Goal: Information Seeking & Learning: Learn about a topic

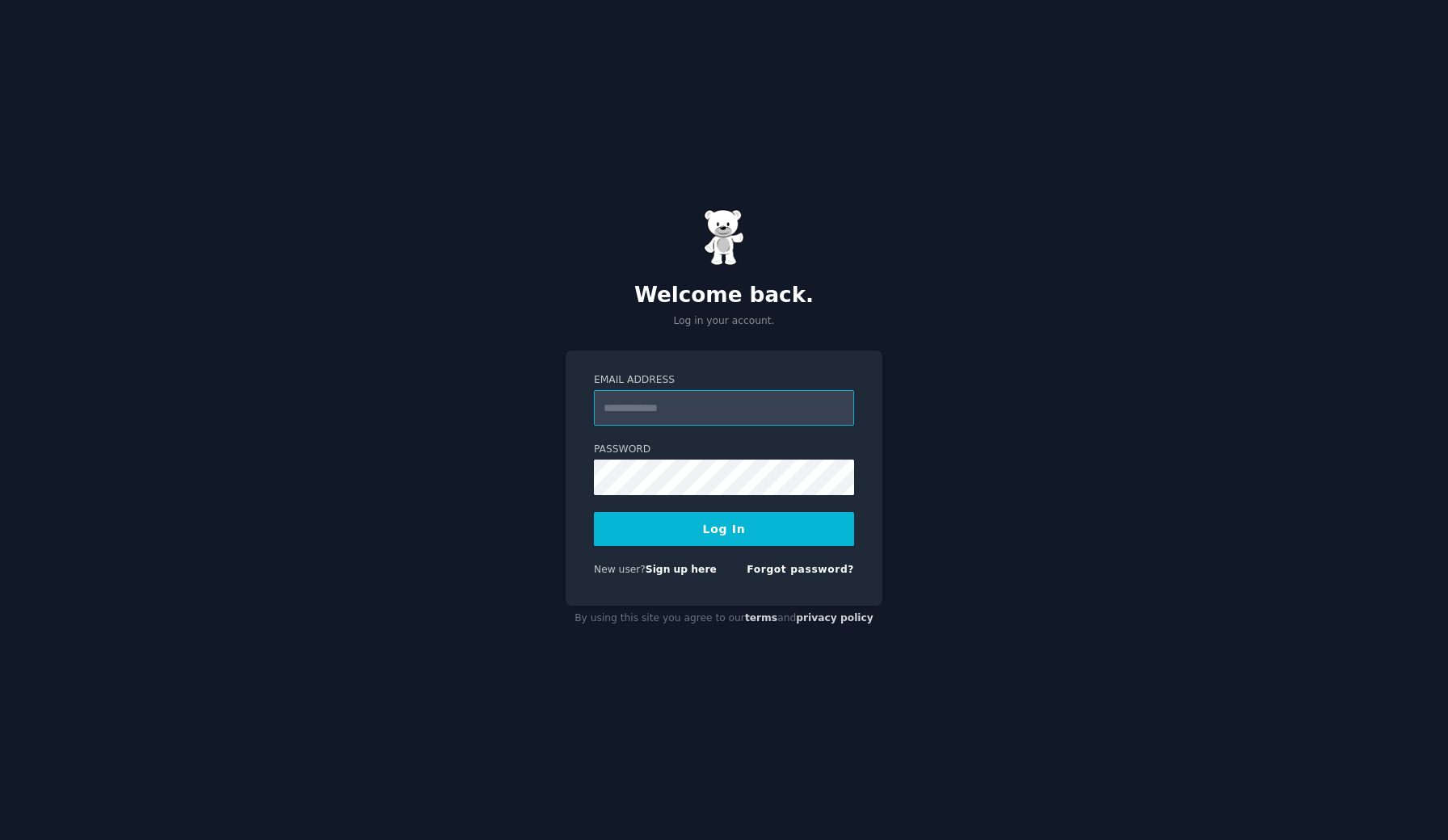
type input "**********"
click at [724, 528] on button "Log In" at bounding box center [724, 529] width 261 height 34
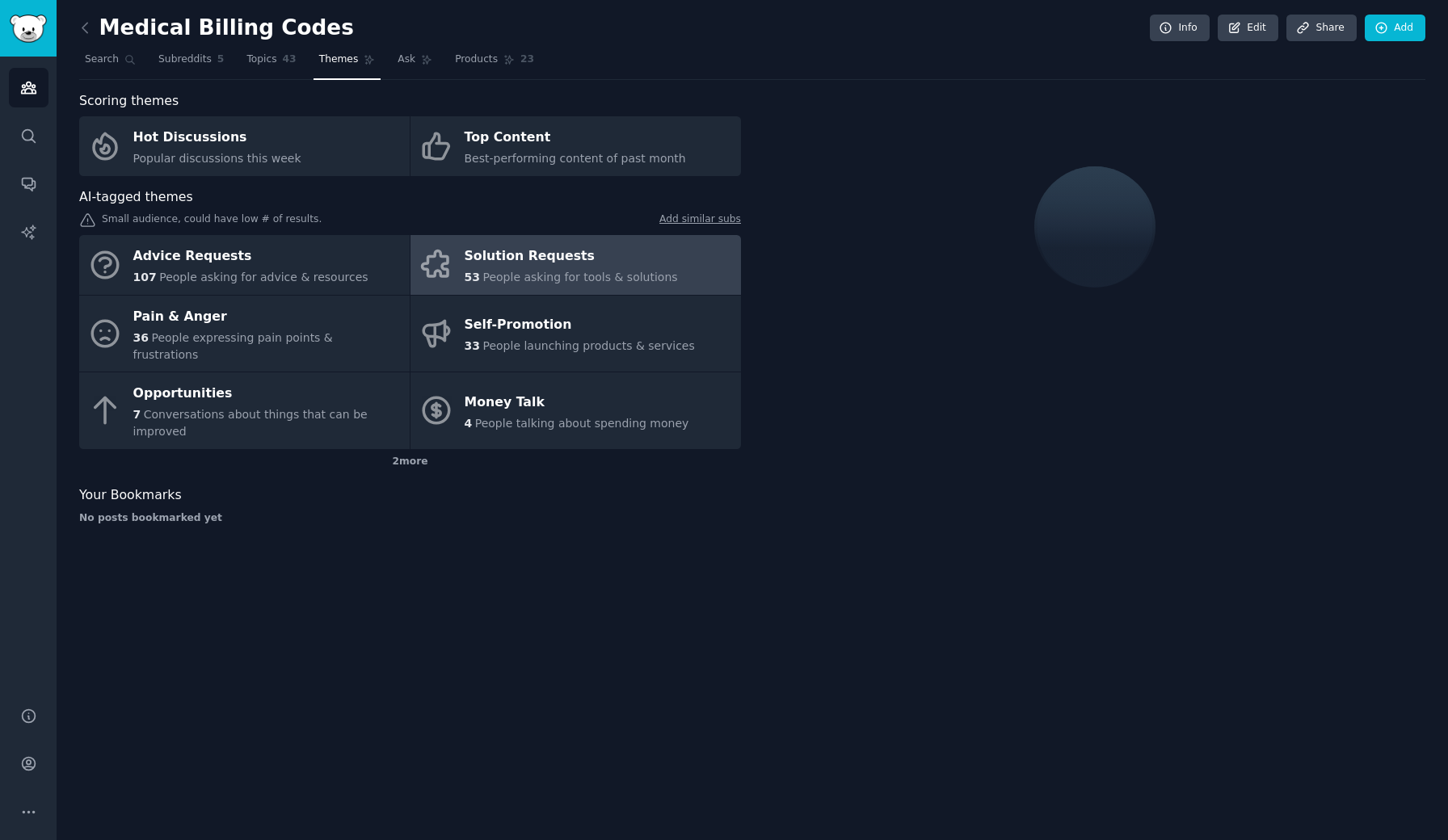
click at [561, 258] on div "Solution Requests" at bounding box center [571, 257] width 213 height 26
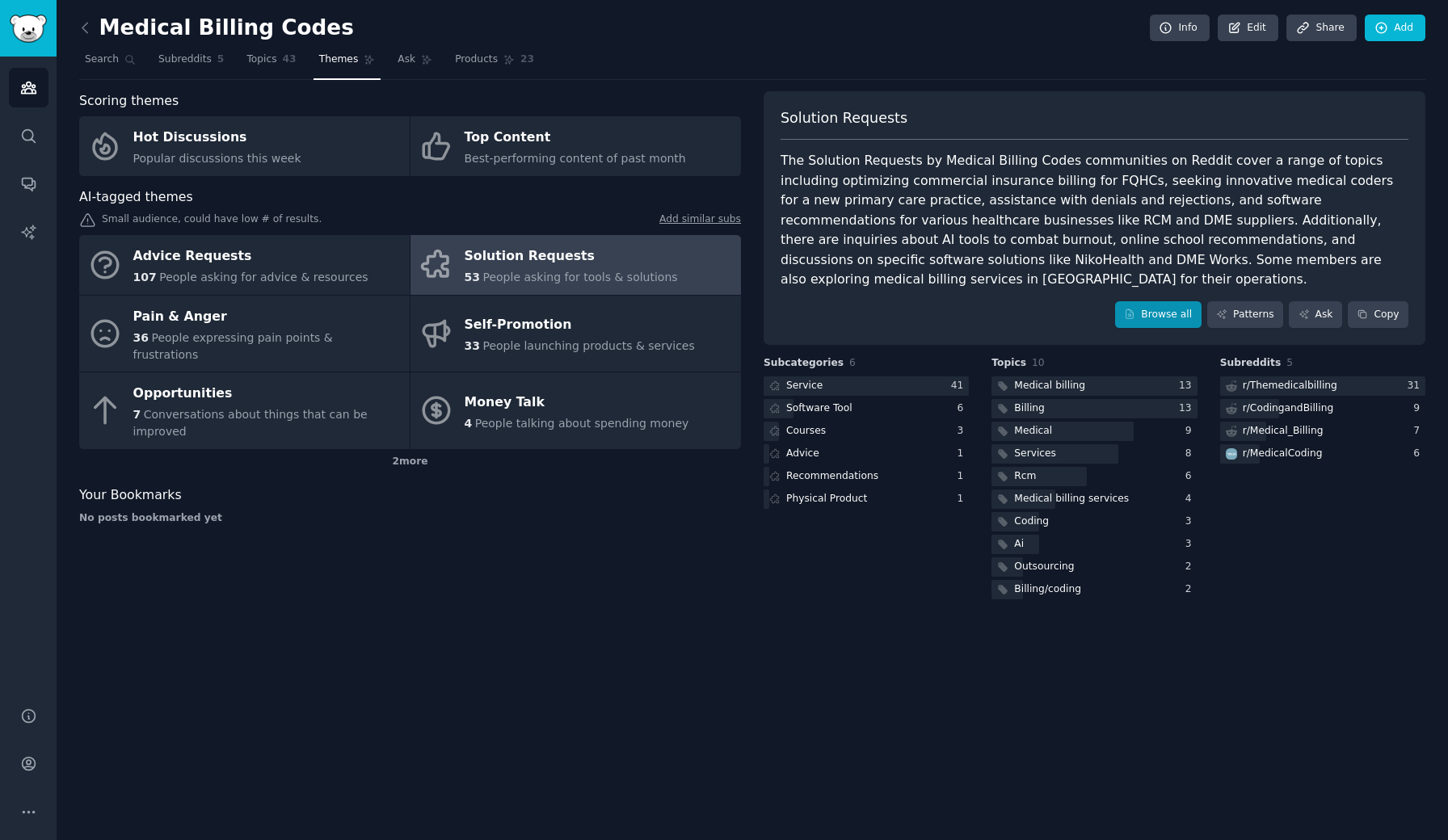
click at [1143, 301] on link "Browse all" at bounding box center [1158, 315] width 87 height 28
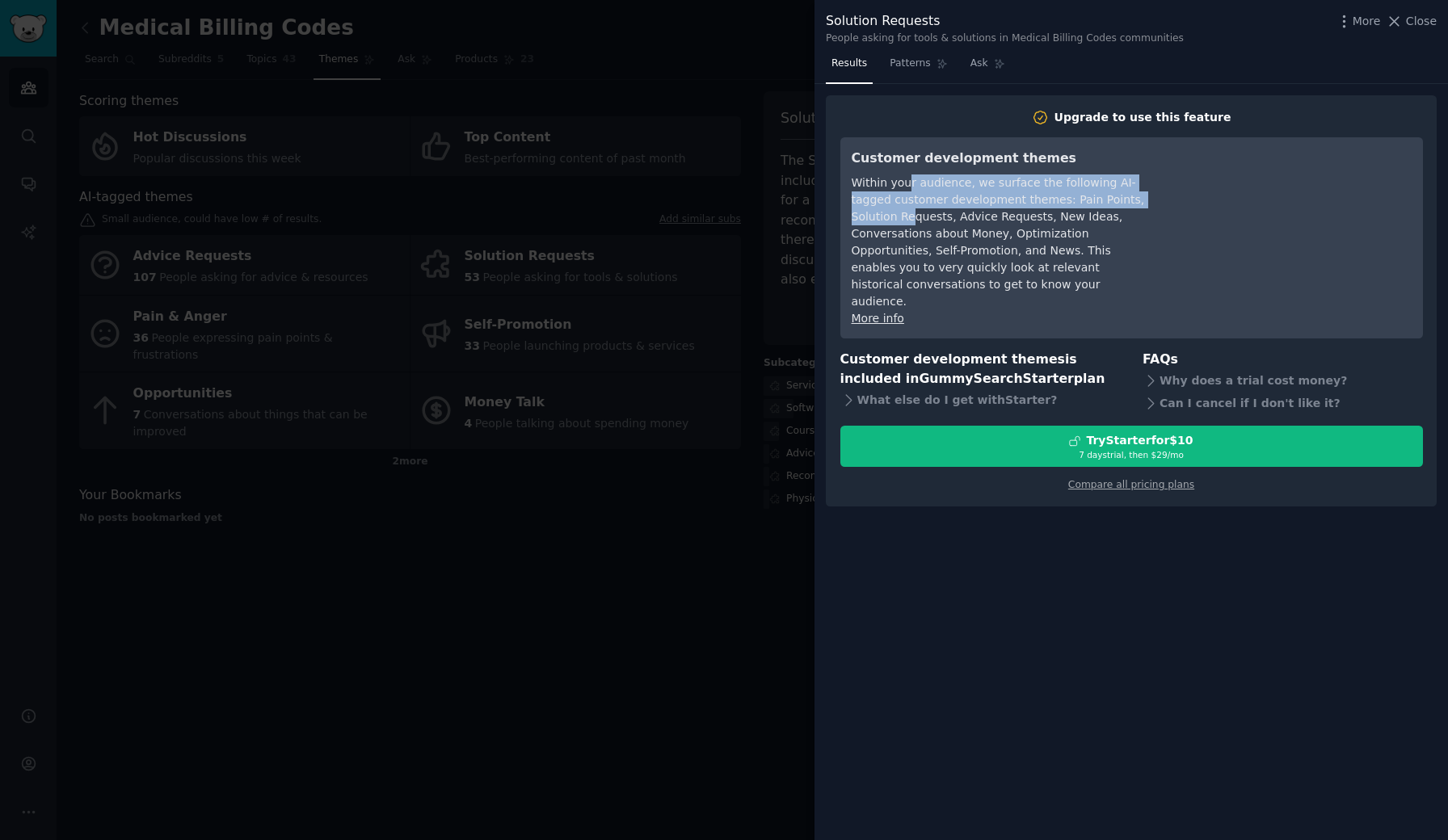
drag, startPoint x: 908, startPoint y: 183, endPoint x: 906, endPoint y: 220, distance: 37.1
click at [906, 220] on div "Within your audience, we surface the following AI-tagged customer development t…" at bounding box center [999, 243] width 295 height 136
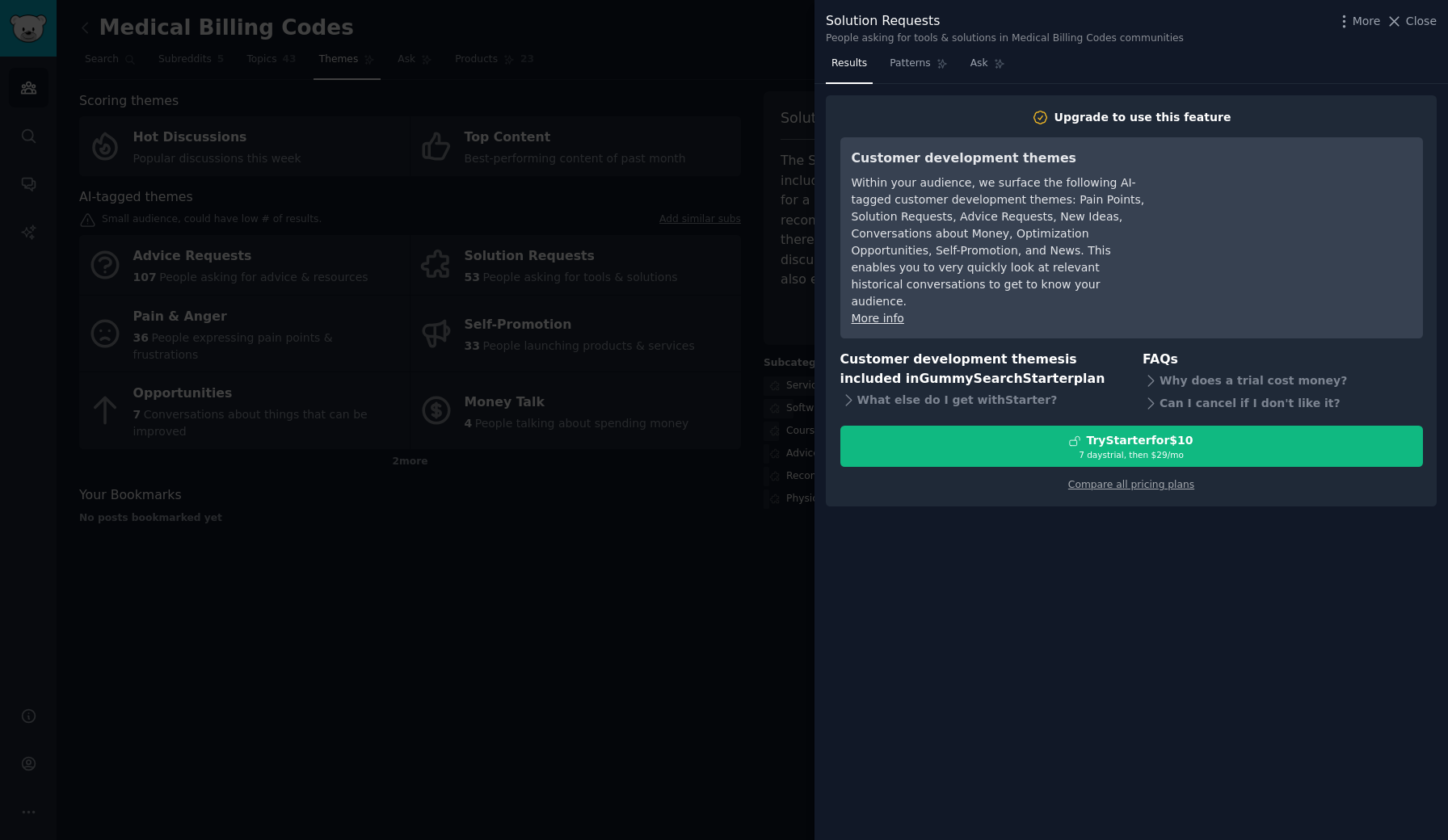
click at [647, 568] on div at bounding box center [724, 420] width 1448 height 840
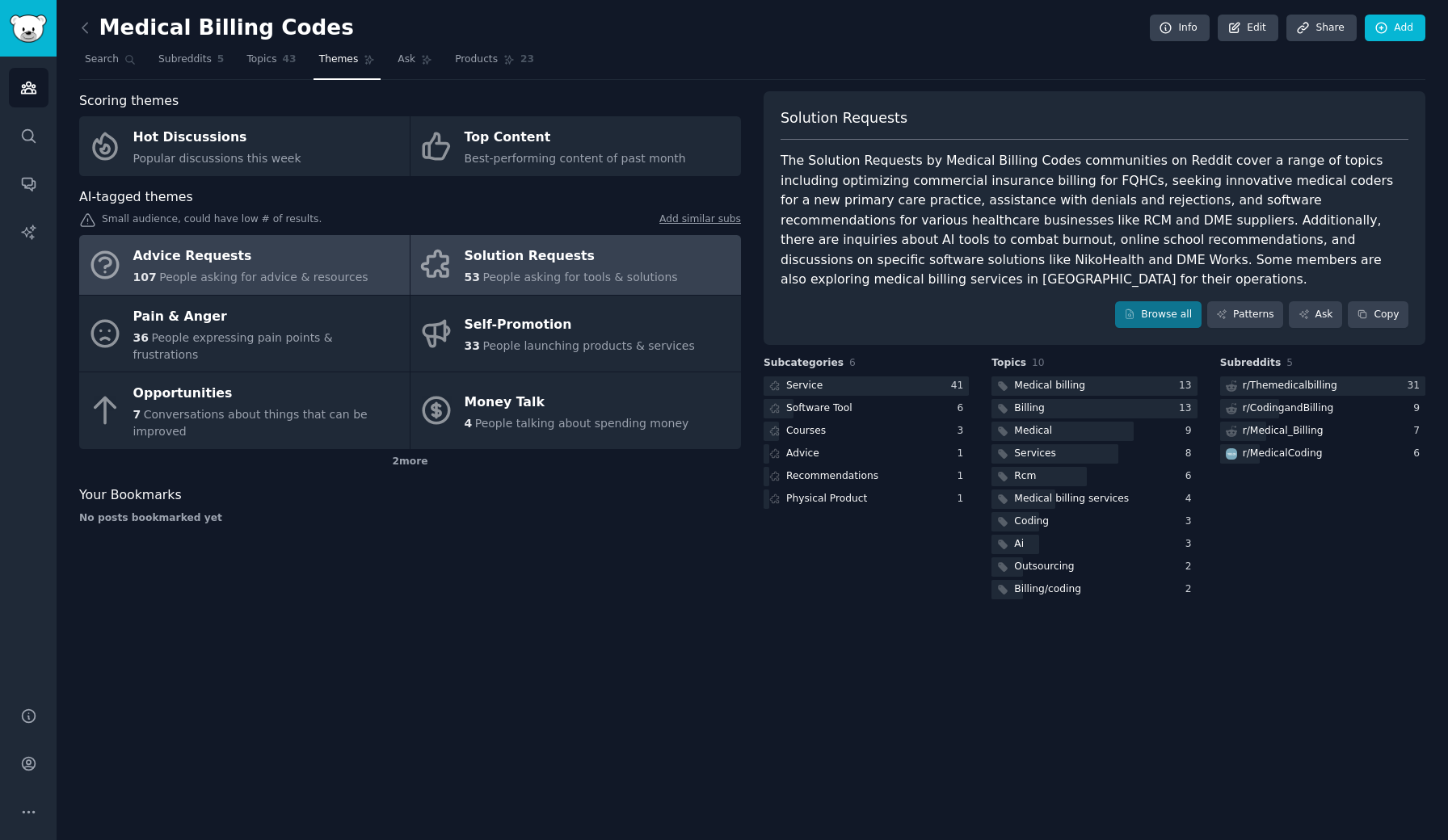
click at [287, 274] on span "People asking for advice & resources" at bounding box center [263, 276] width 209 height 12
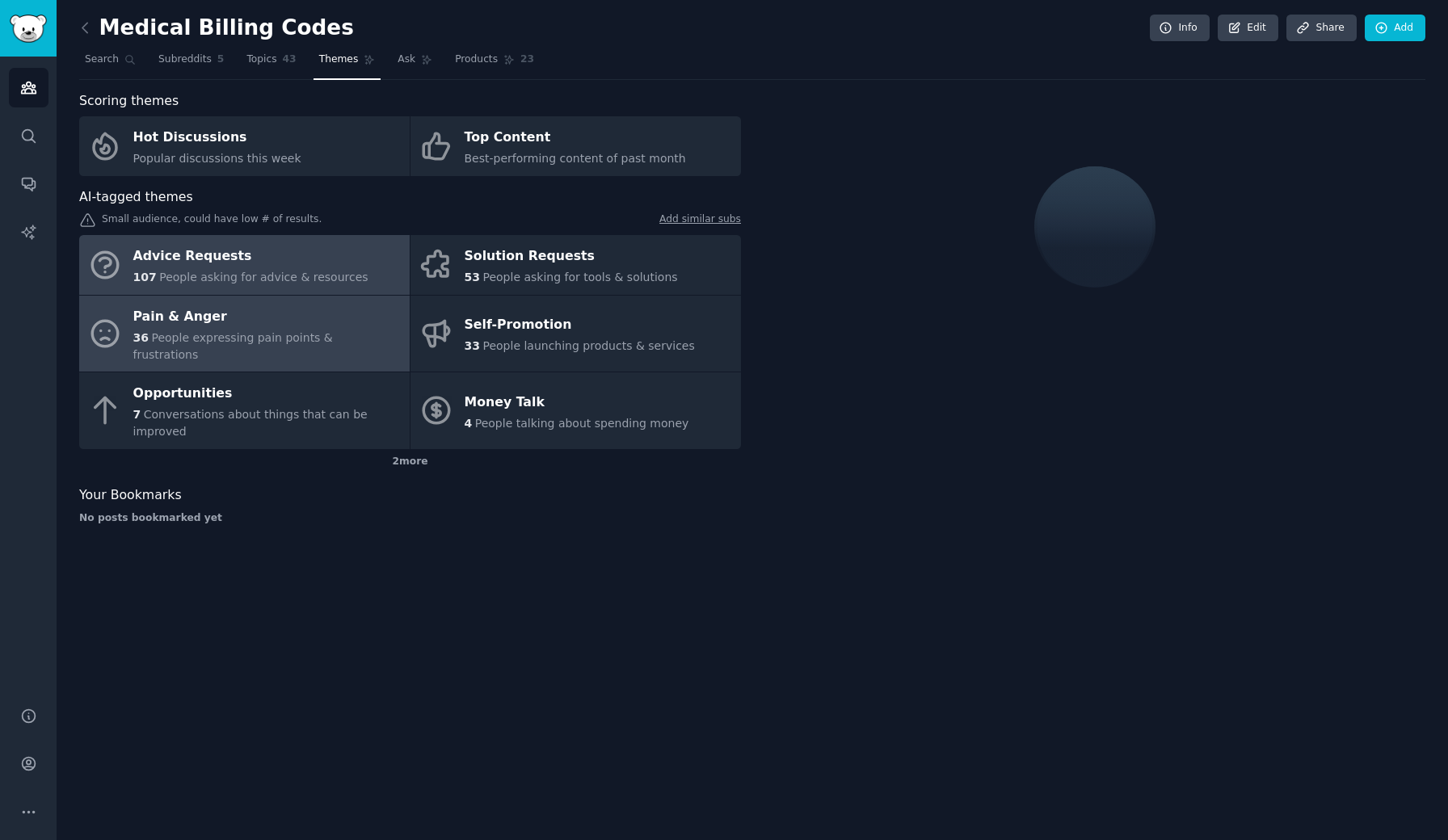
click at [278, 320] on div "Pain & Anger" at bounding box center [267, 317] width 269 height 26
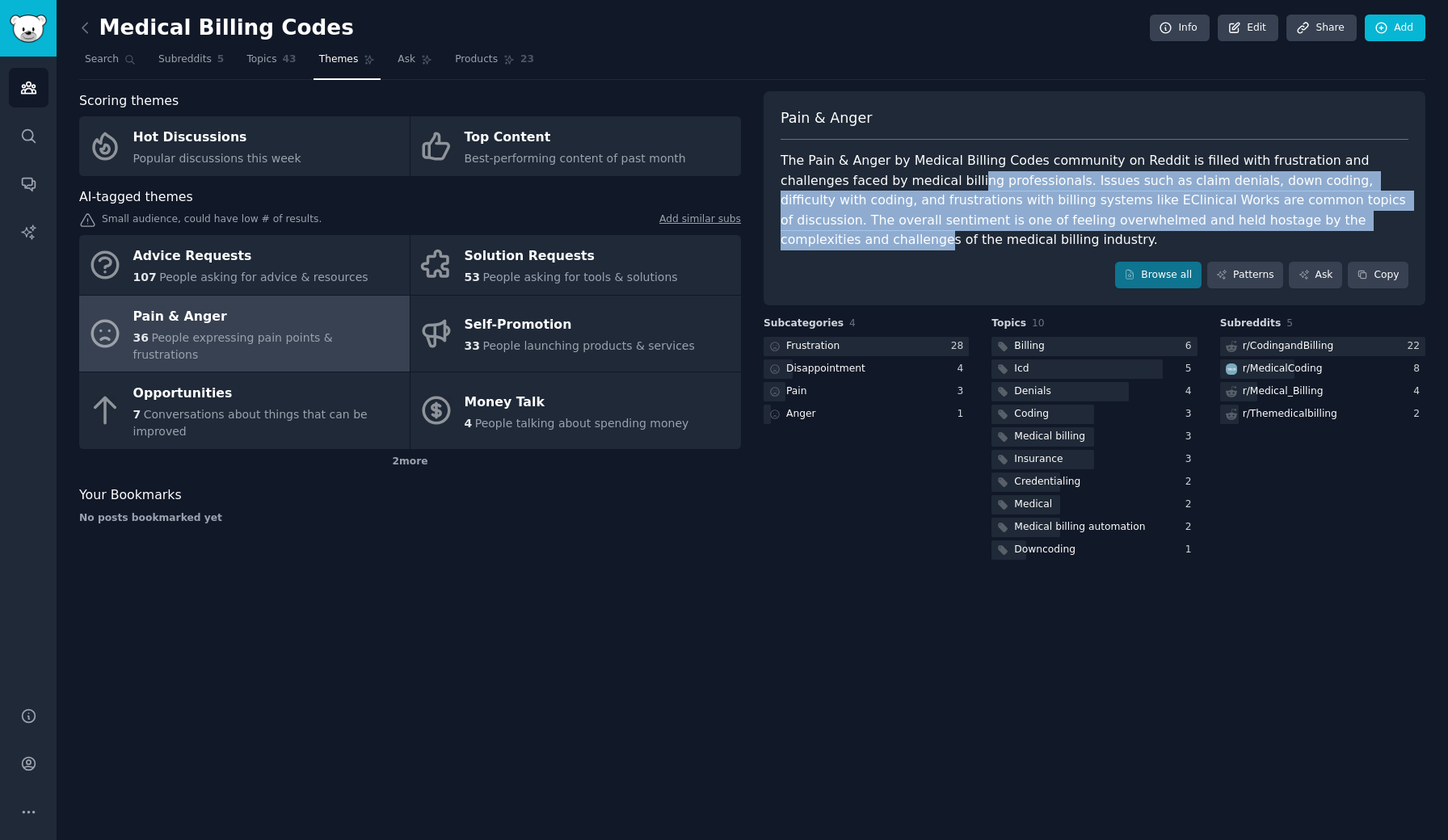
drag, startPoint x: 901, startPoint y: 177, endPoint x: 1257, endPoint y: 210, distance: 357.5
click at [1257, 210] on div "The Pain & Anger by Medical Billing Codes community on Reddit is filled with fr…" at bounding box center [1095, 200] width 628 height 99
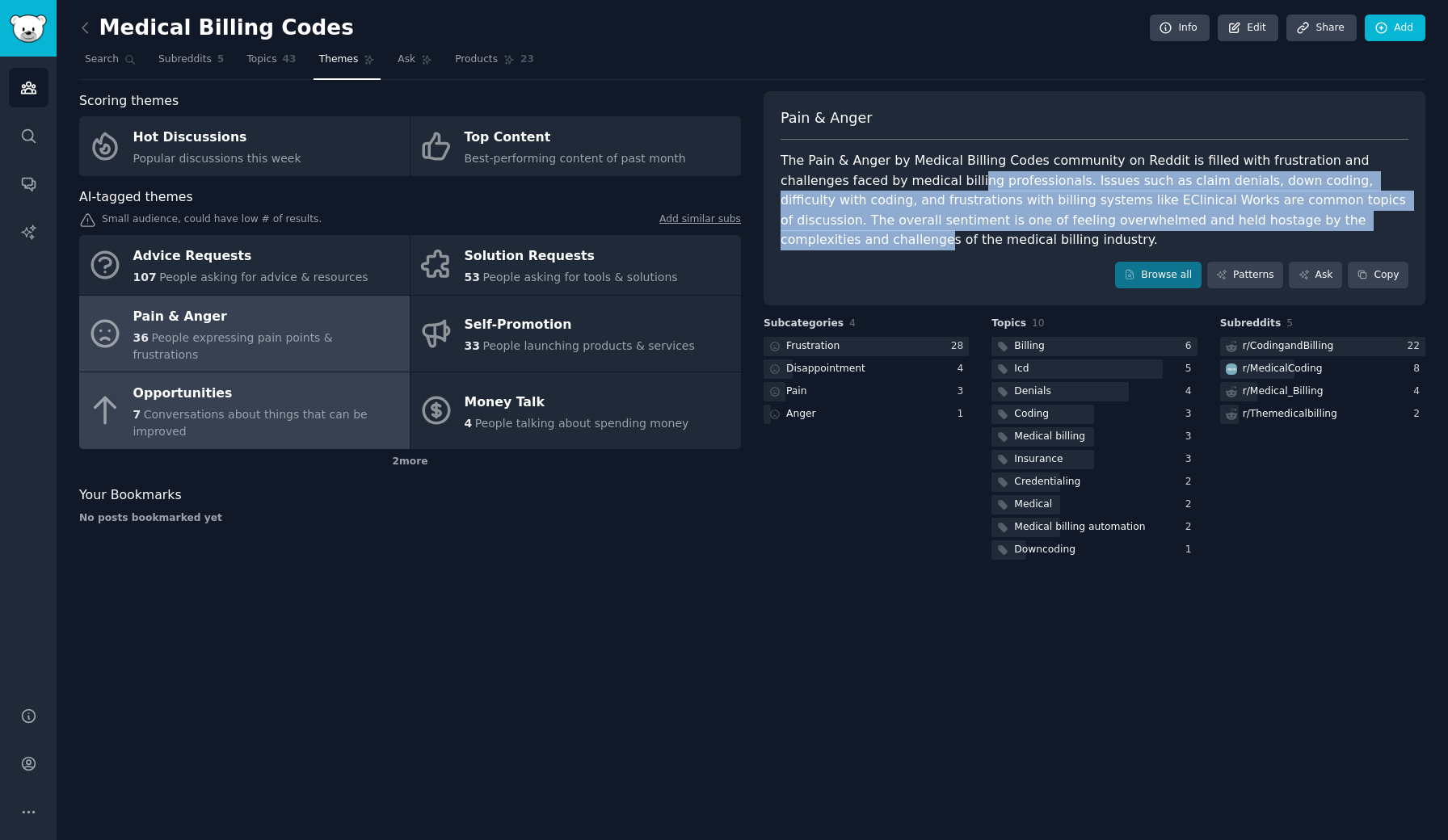
click at [197, 383] on div "Opportunities" at bounding box center [267, 394] width 269 height 26
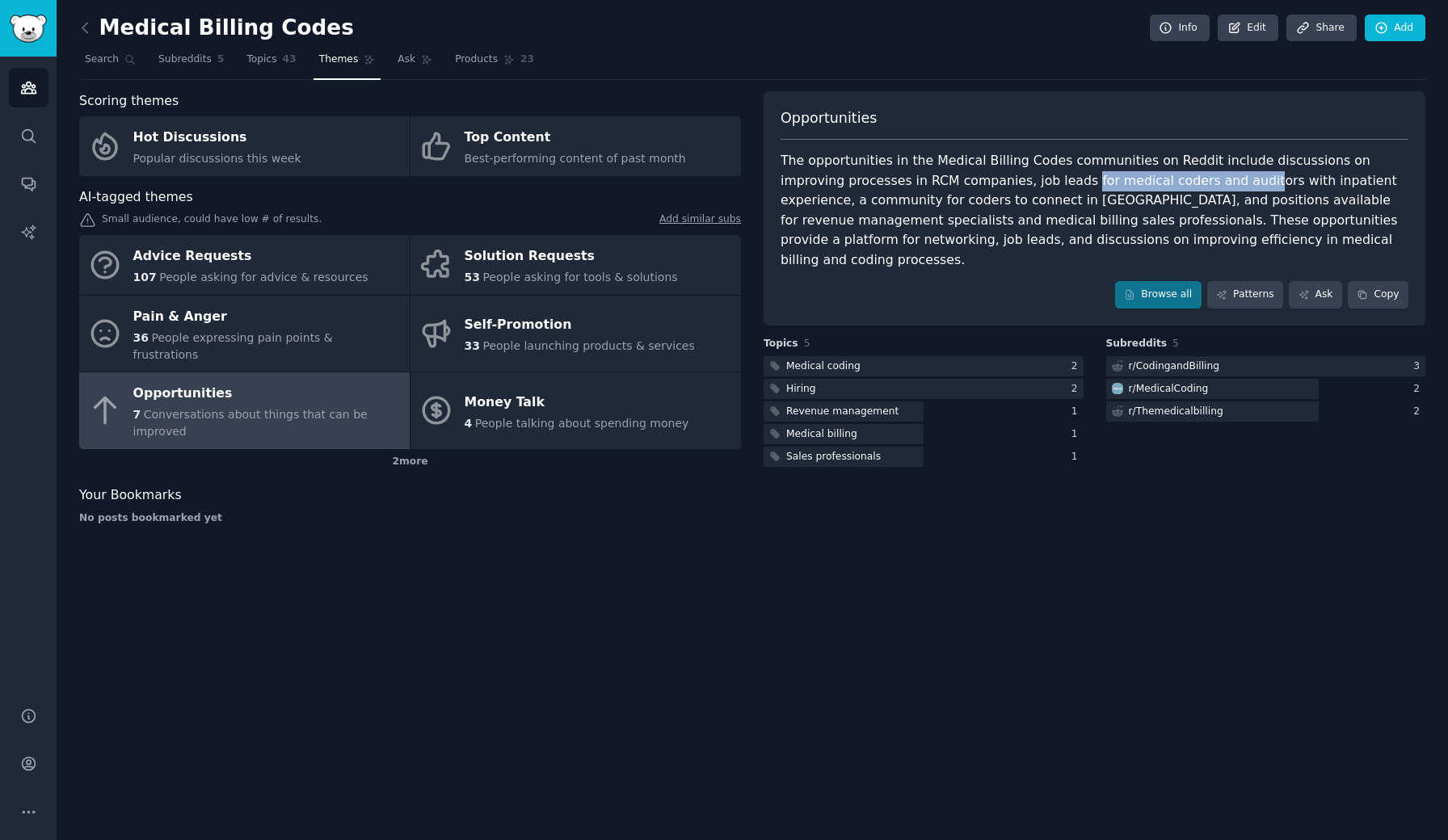
drag, startPoint x: 1013, startPoint y: 180, endPoint x: 1179, endPoint y: 180, distance: 166.0
click at [1179, 180] on div "The opportunities in the Medical Billing Codes communities on Reddit include di…" at bounding box center [1095, 210] width 628 height 119
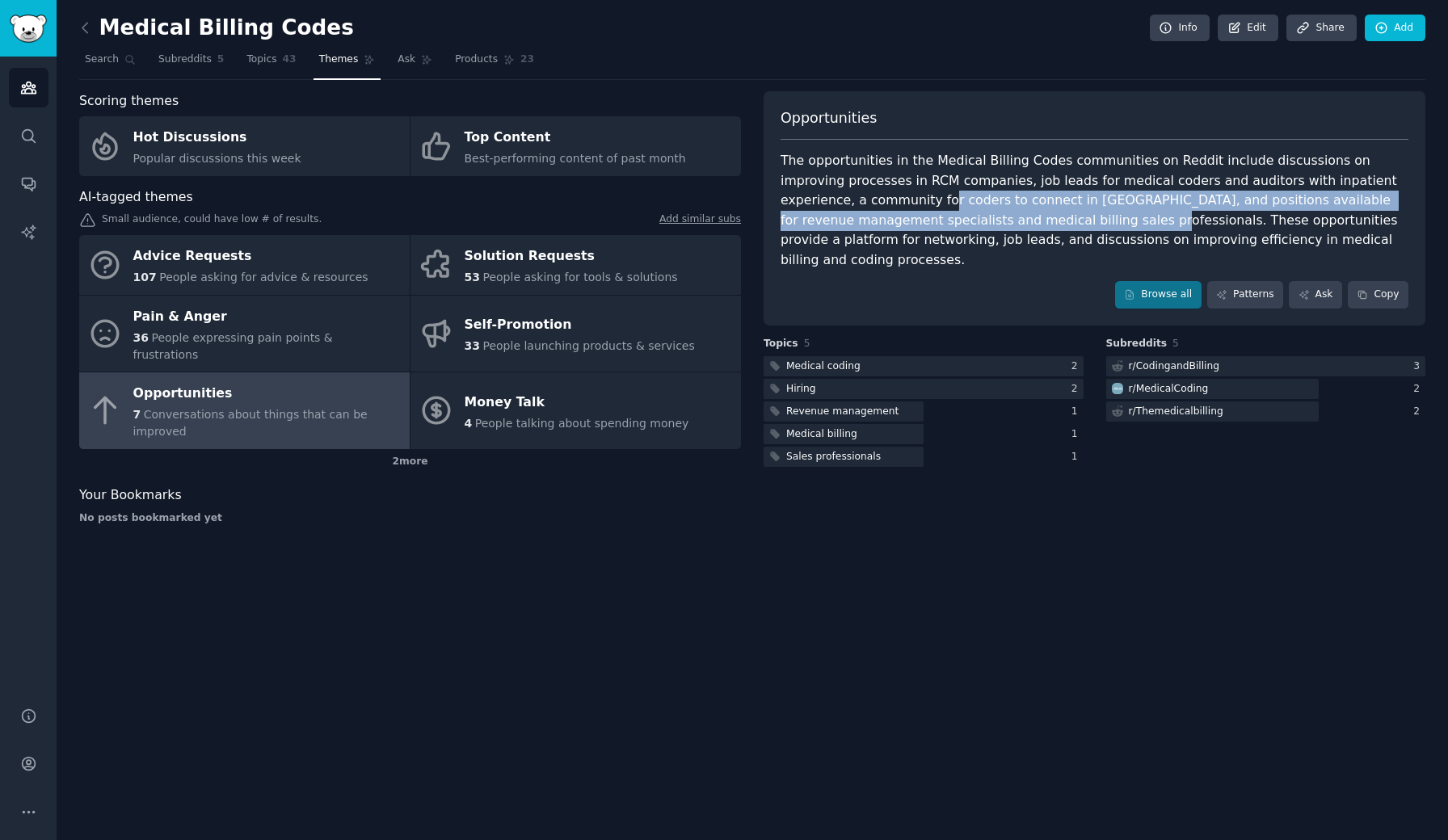
drag, startPoint x: 900, startPoint y: 197, endPoint x: 995, endPoint y: 218, distance: 97.3
click at [995, 218] on div "The opportunities in the Medical Billing Codes communities on Reddit include di…" at bounding box center [1095, 210] width 628 height 119
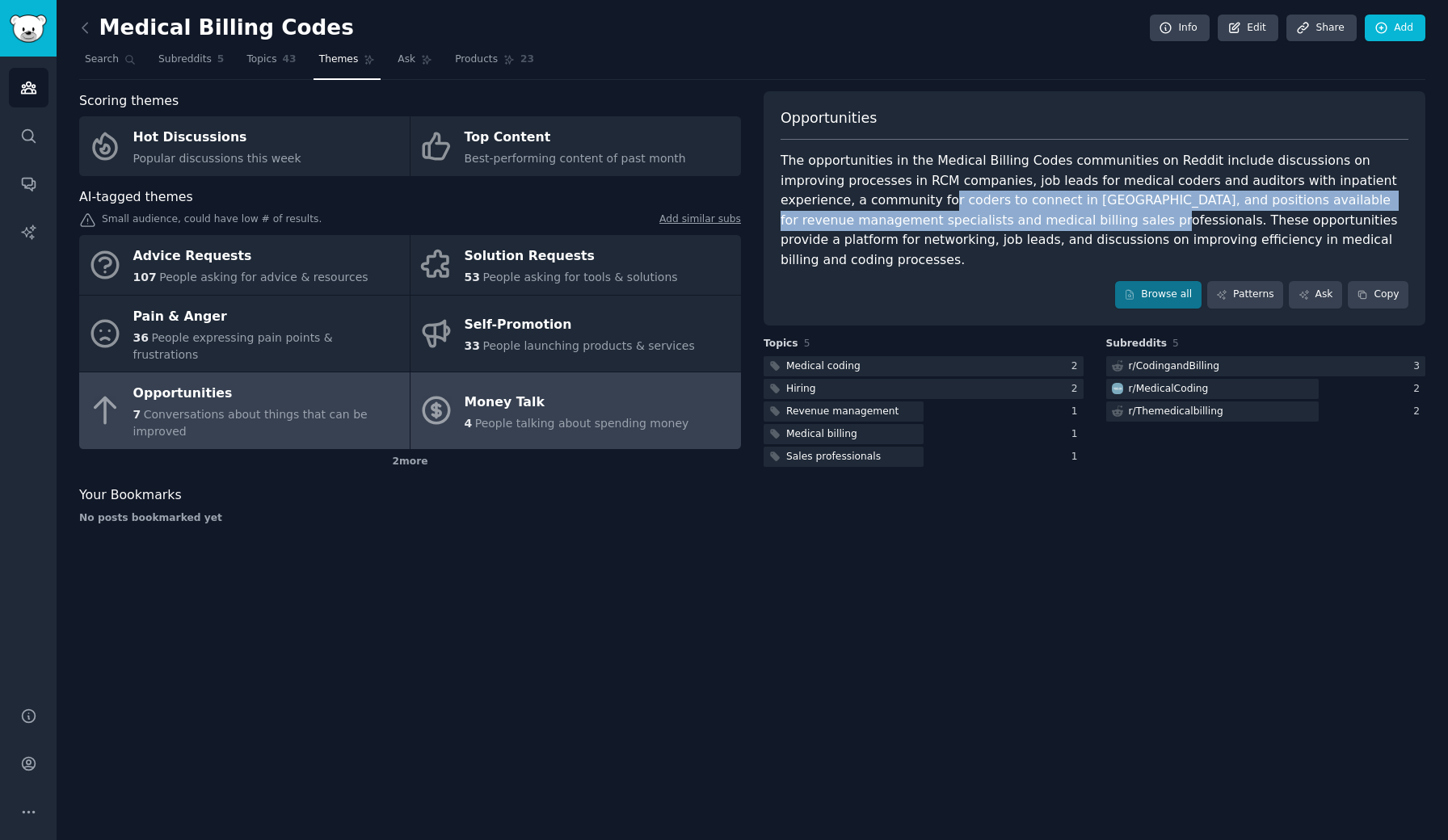
click at [650, 390] on div "Money Talk" at bounding box center [577, 402] width 225 height 26
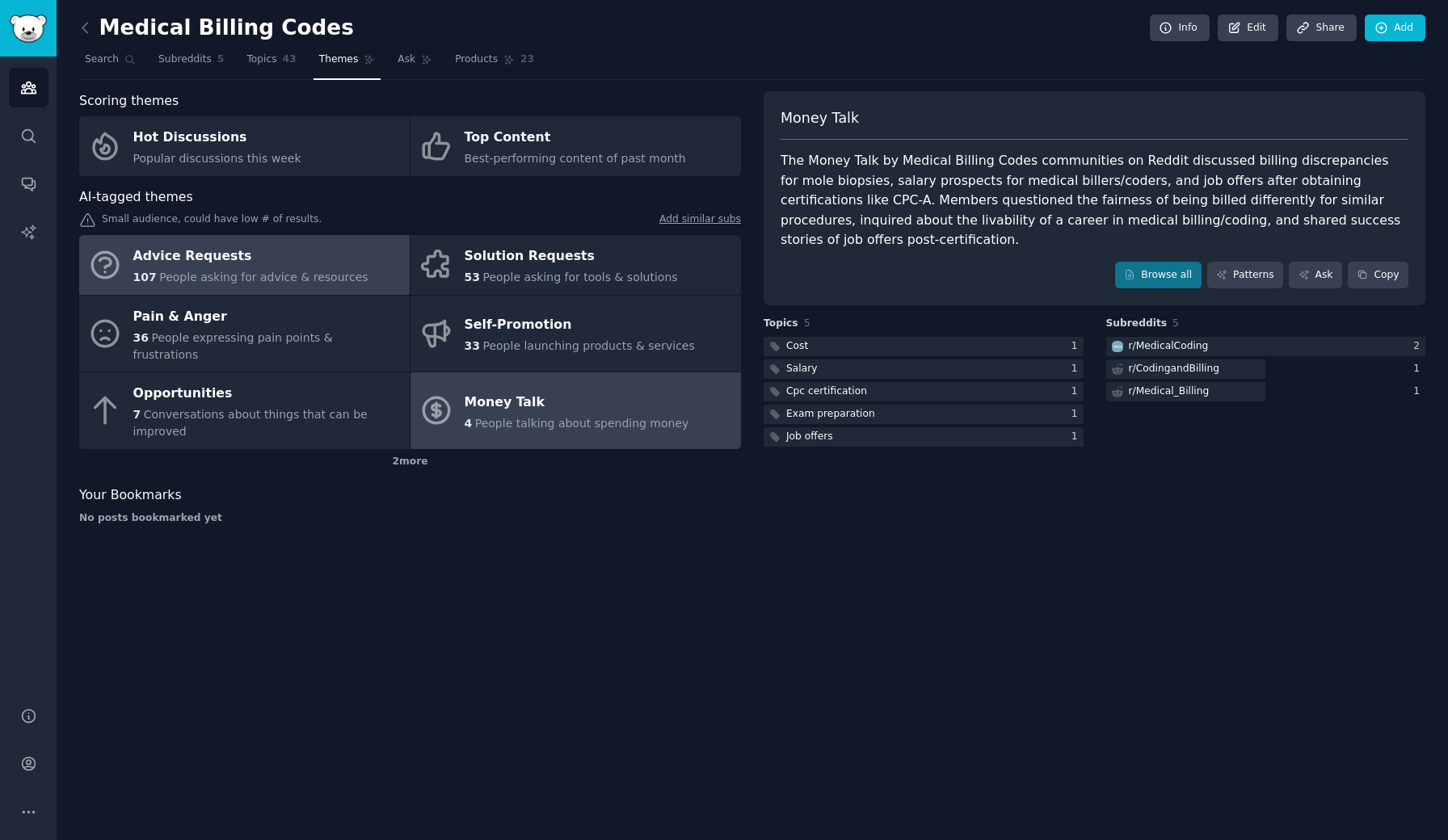
click at [224, 262] on div "Advice Requests" at bounding box center [251, 257] width 236 height 26
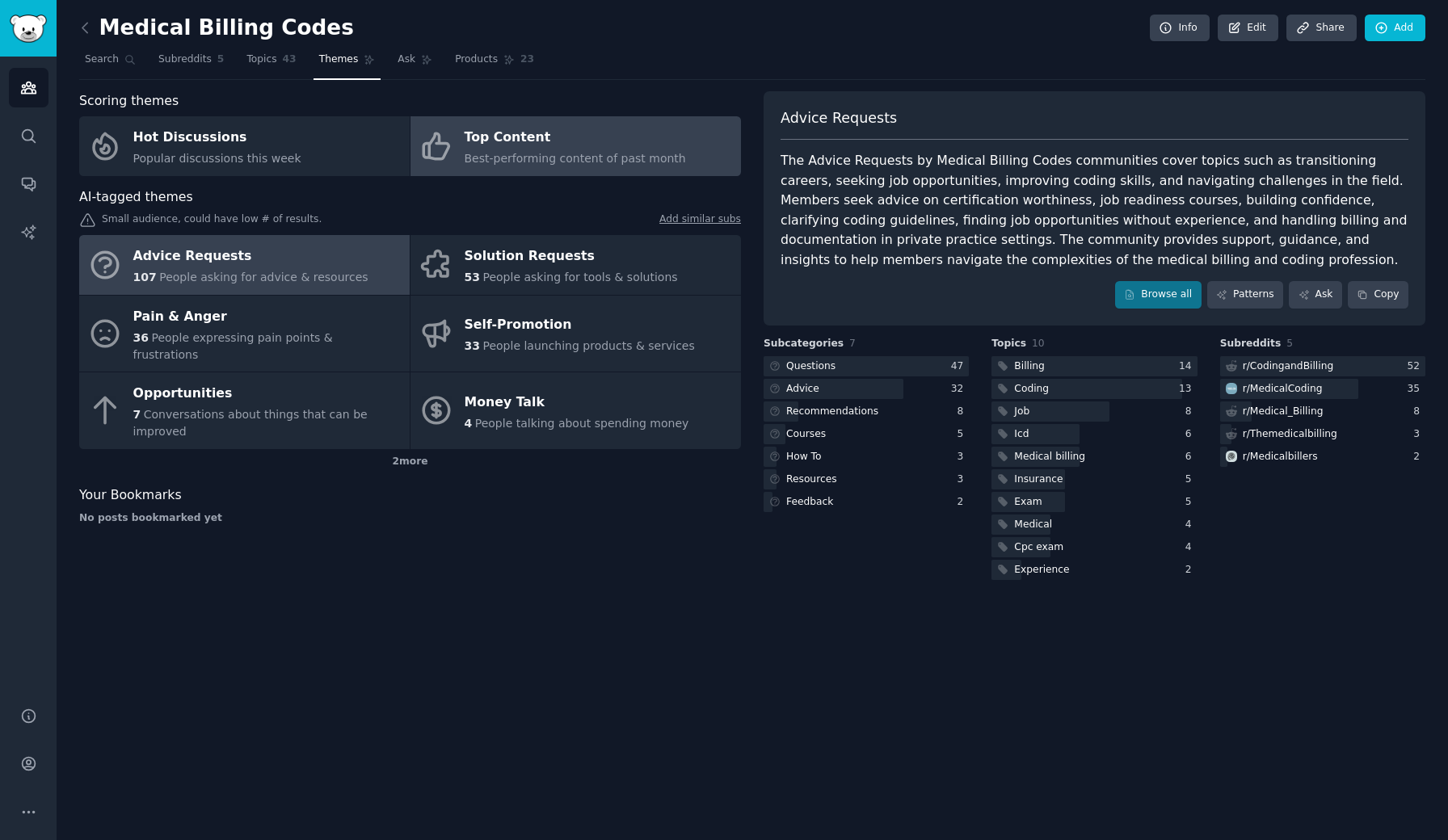
click at [529, 136] on div "Top Content" at bounding box center [575, 137] width 221 height 26
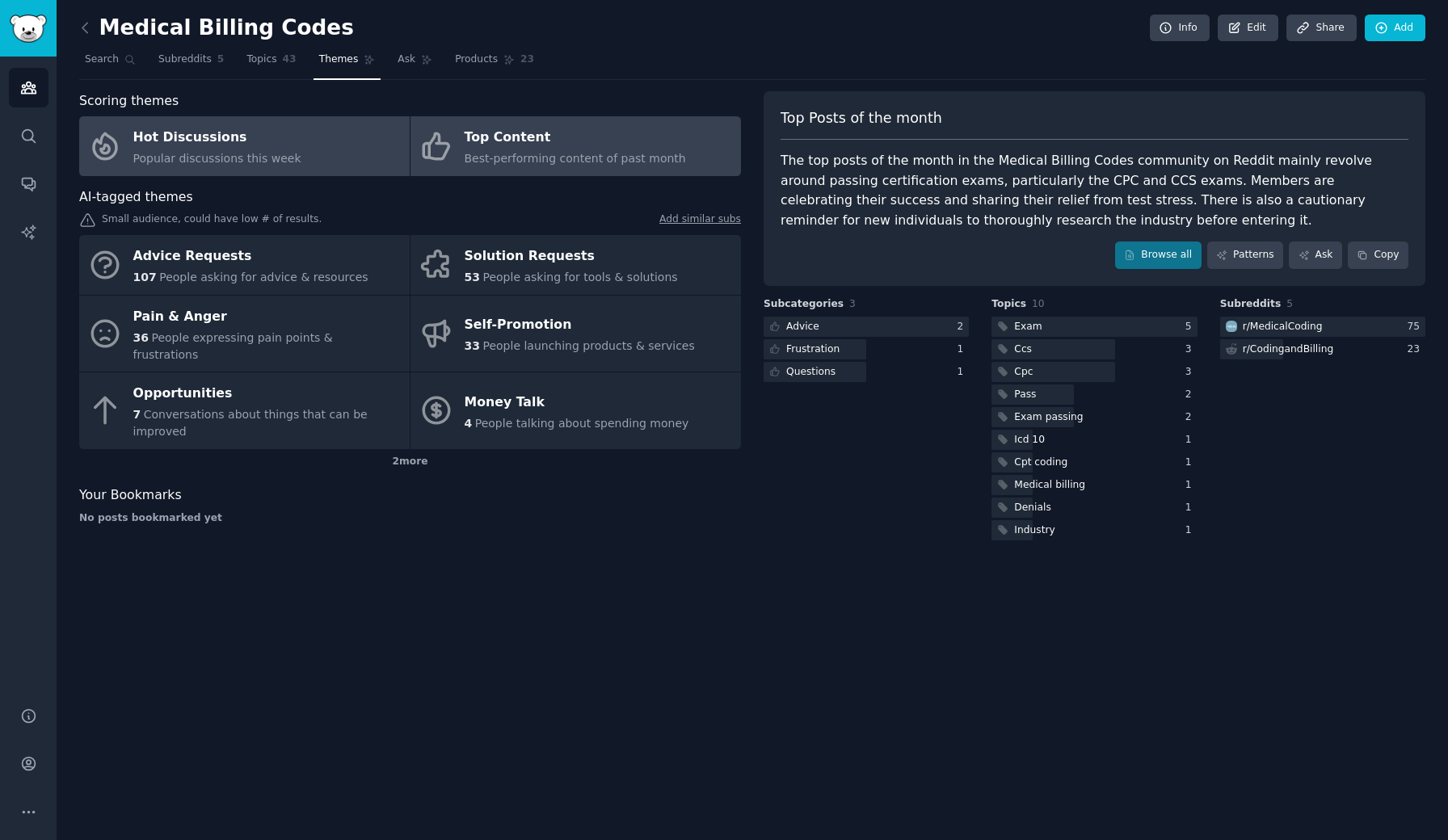
click at [199, 152] on span "Popular discussions this week" at bounding box center [217, 158] width 168 height 12
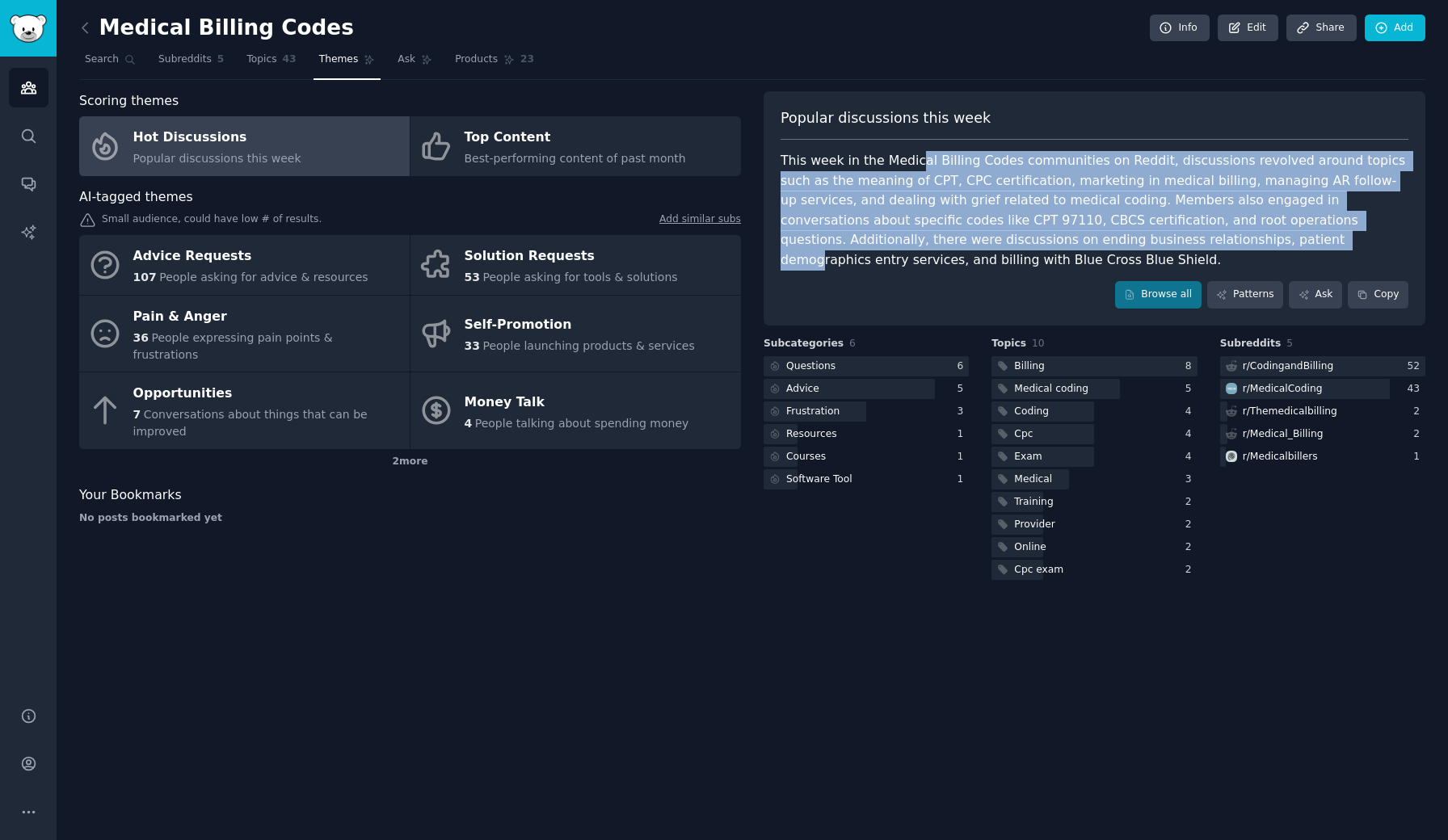
drag, startPoint x: 914, startPoint y: 159, endPoint x: 1033, endPoint y: 227, distance: 137.1
click at [1033, 227] on div "This week in the Medical Billing Codes communities on Reddit, discussions revol…" at bounding box center [1095, 210] width 628 height 119
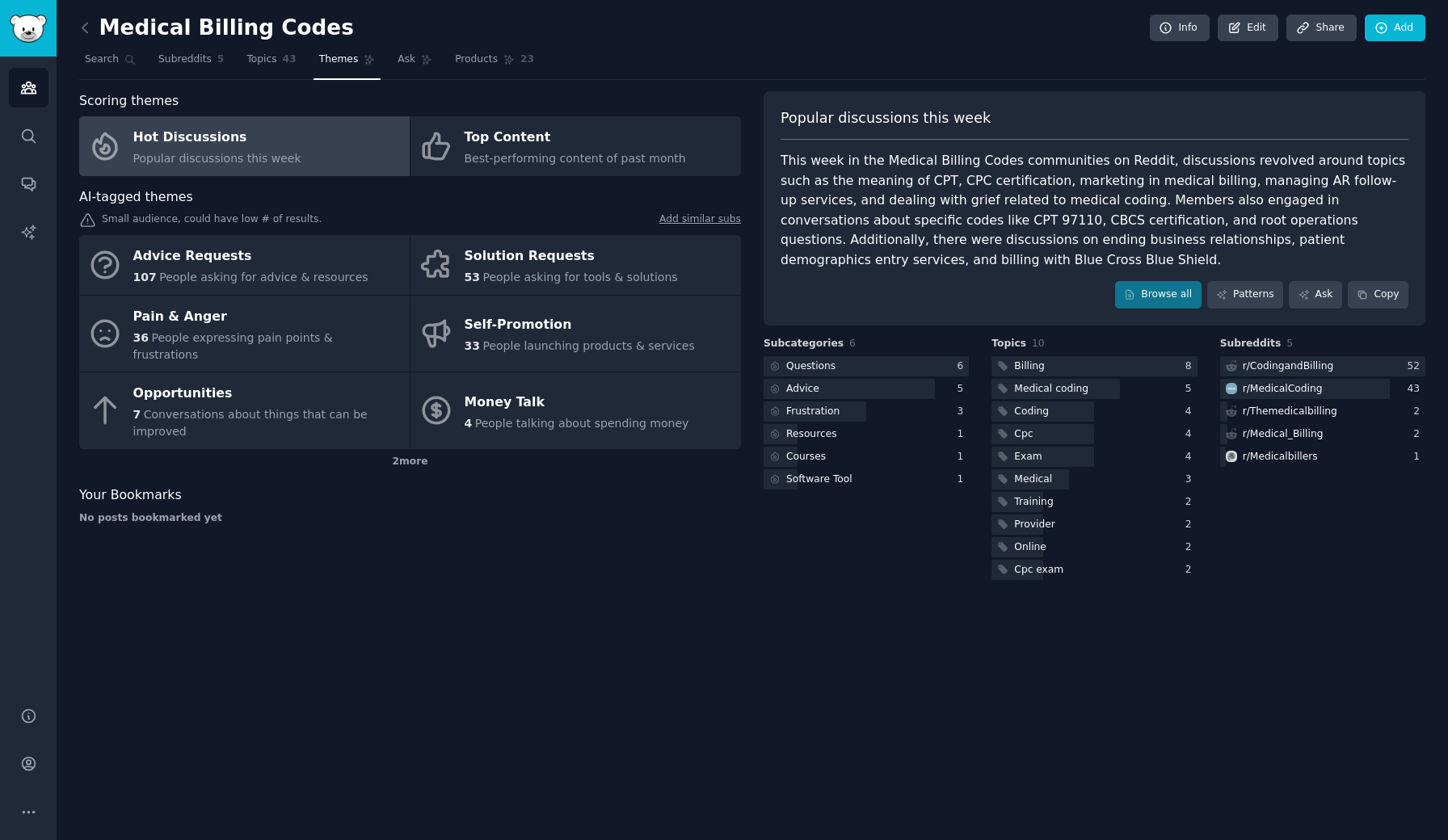
click at [861, 0] on div "Medical Billing Codes Info Edit Share Add Search Subreddits 5 Topics 43 Themes …" at bounding box center [752, 420] width 1392 height 840
